Goal: Task Accomplishment & Management: Manage account settings

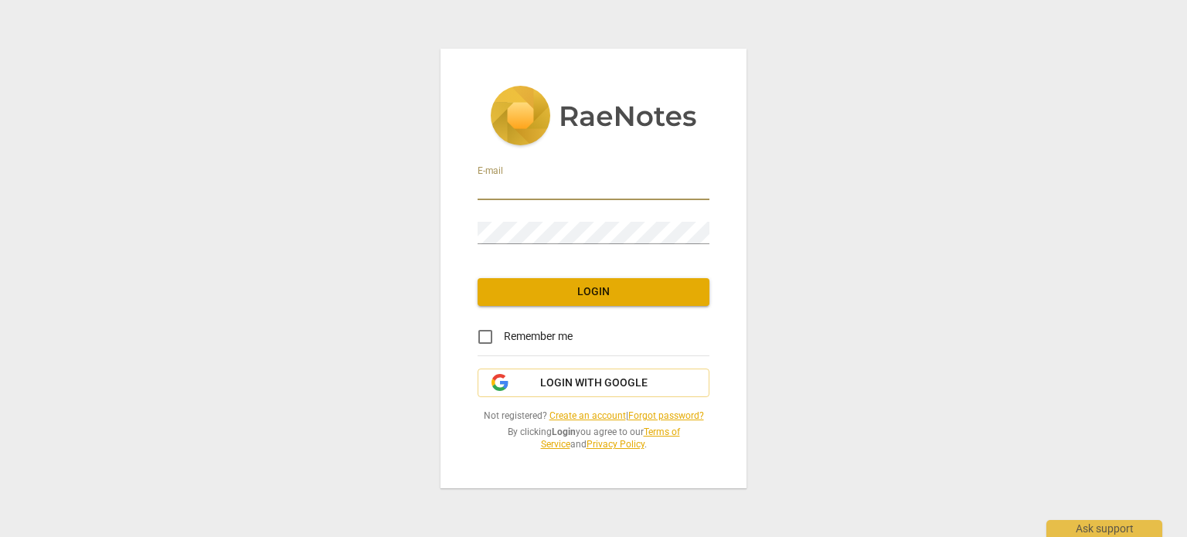
click at [549, 186] on input "email" at bounding box center [593, 189] width 232 height 22
type input "[EMAIL_ADDRESS][DOMAIN_NAME]"
click at [609, 296] on span "Login" at bounding box center [593, 291] width 207 height 15
